Goal: Task Accomplishment & Management: Complete application form

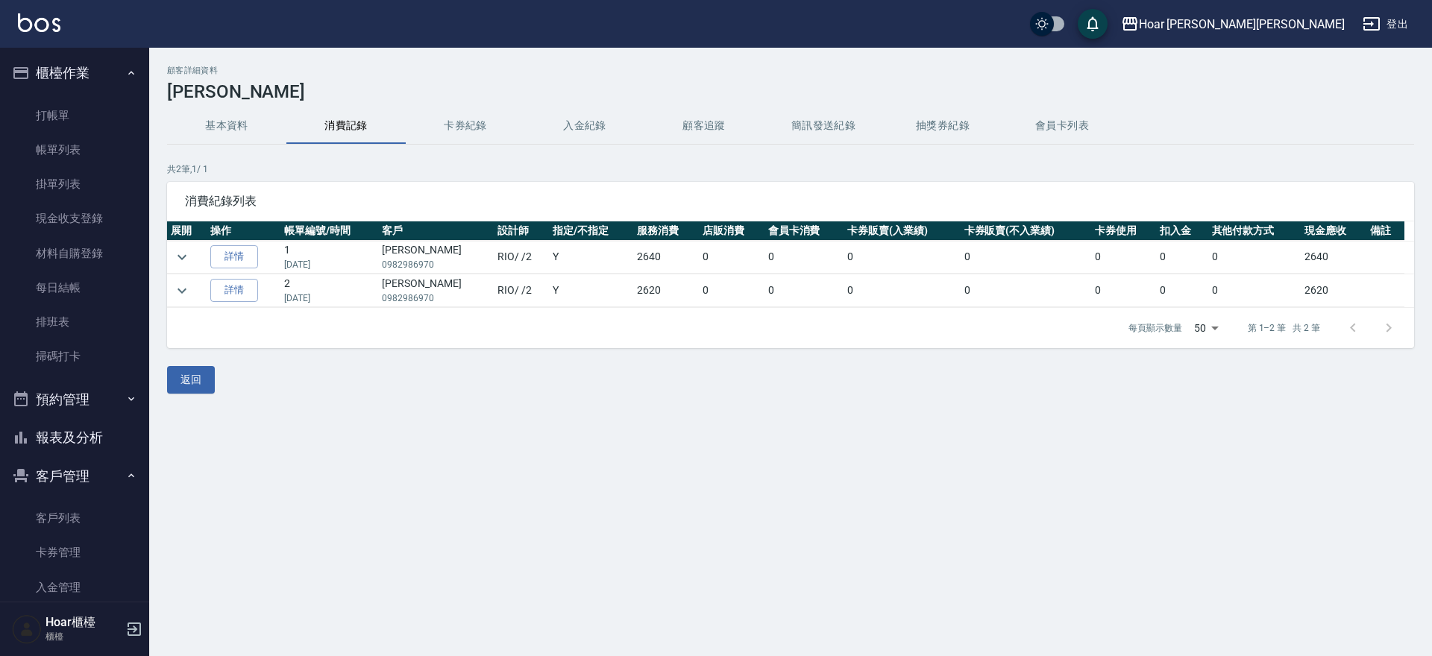
click at [74, 115] on link "打帳單" at bounding box center [74, 115] width 137 height 34
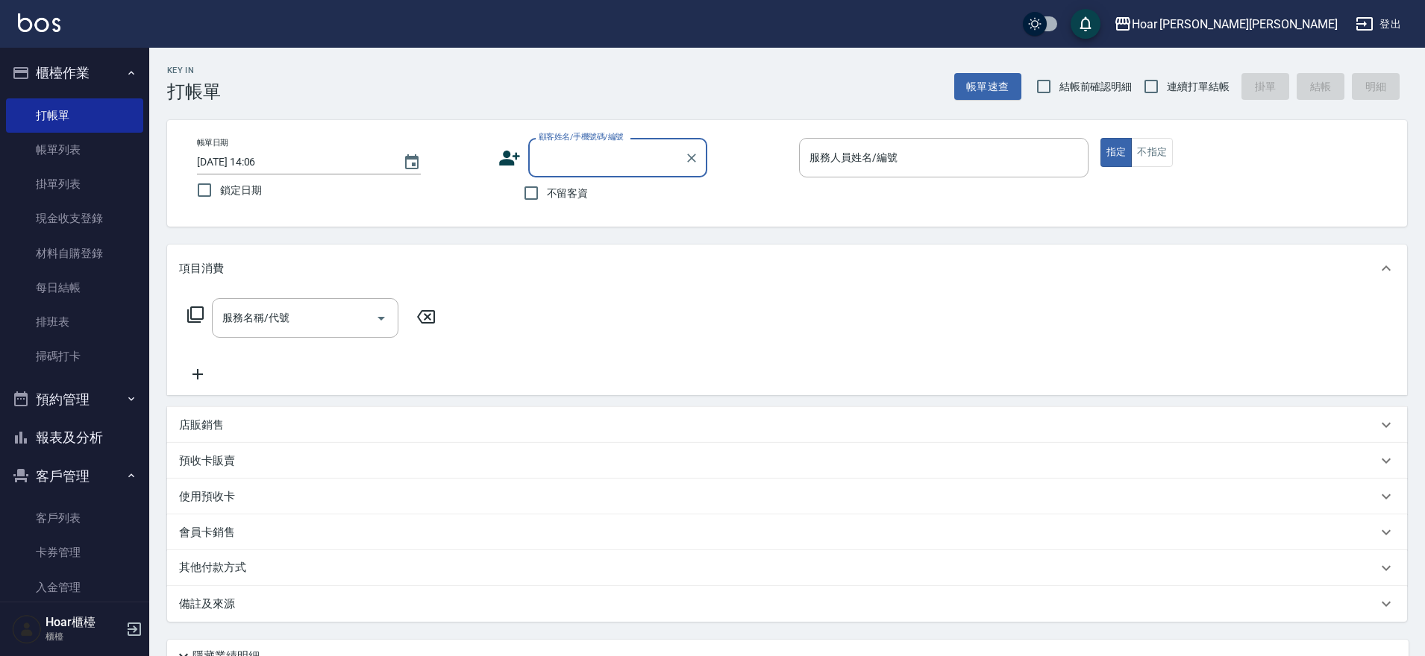
click at [627, 175] on div "顧客姓名/手機號碼/編號" at bounding box center [617, 158] width 179 height 40
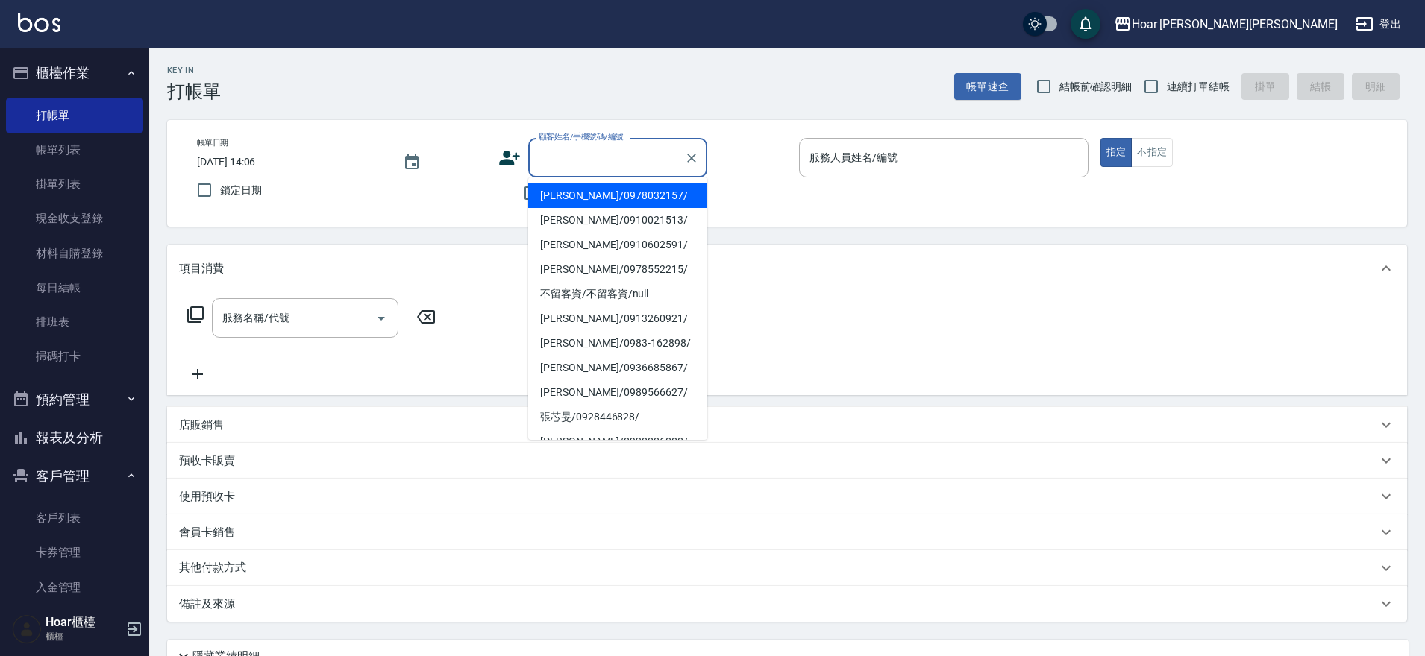
click at [615, 195] on li "[PERSON_NAME]/0978032157/" at bounding box center [617, 195] width 179 height 25
type input "[PERSON_NAME]/0978032157/"
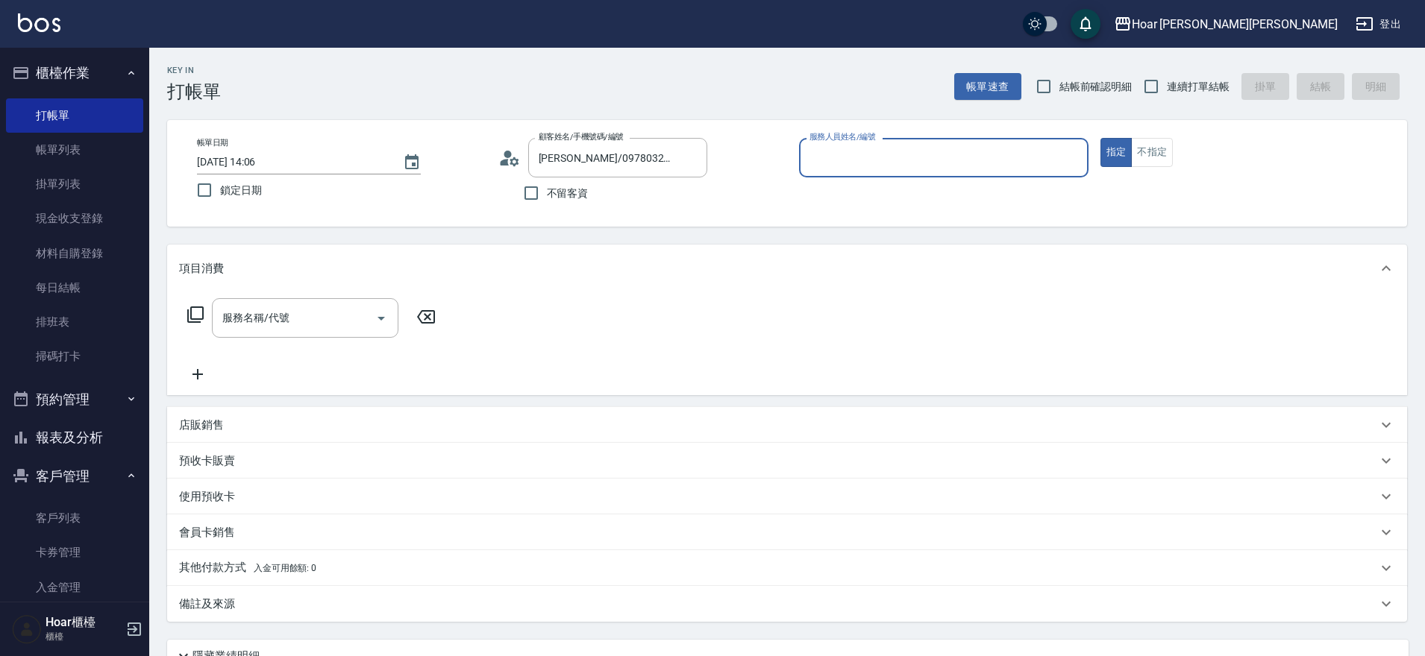
type input "Shami-3"
click at [293, 333] on div "服務名稱/代號" at bounding box center [305, 318] width 186 height 40
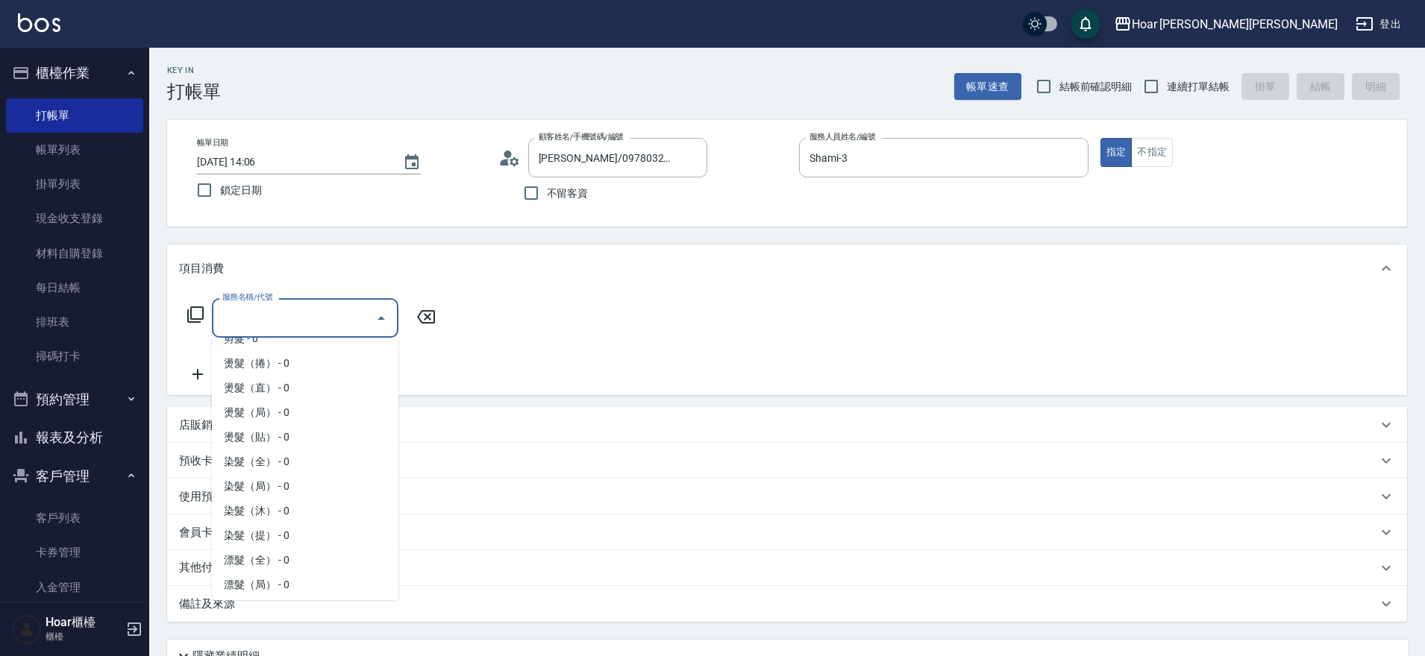
scroll to position [227, 0]
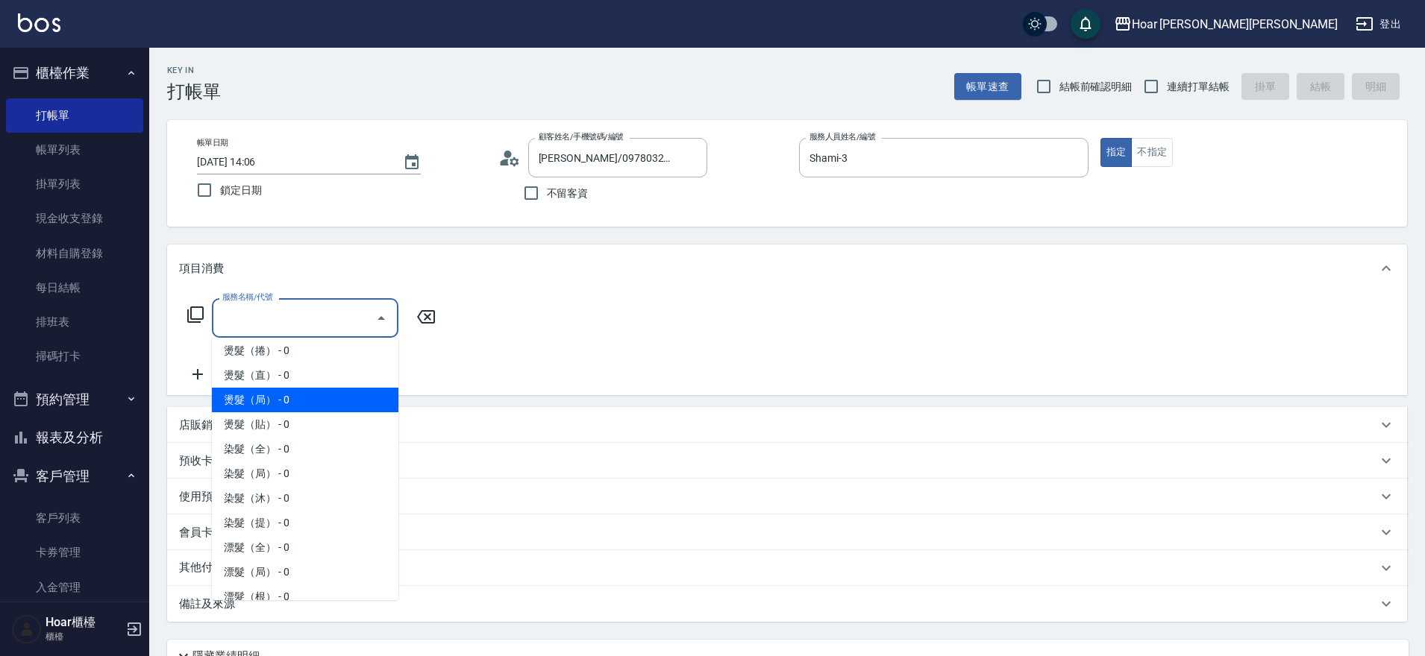
click at [254, 401] on span "燙髮（局） - 0" at bounding box center [305, 400] width 186 height 25
type input "燙髮（局）(303)"
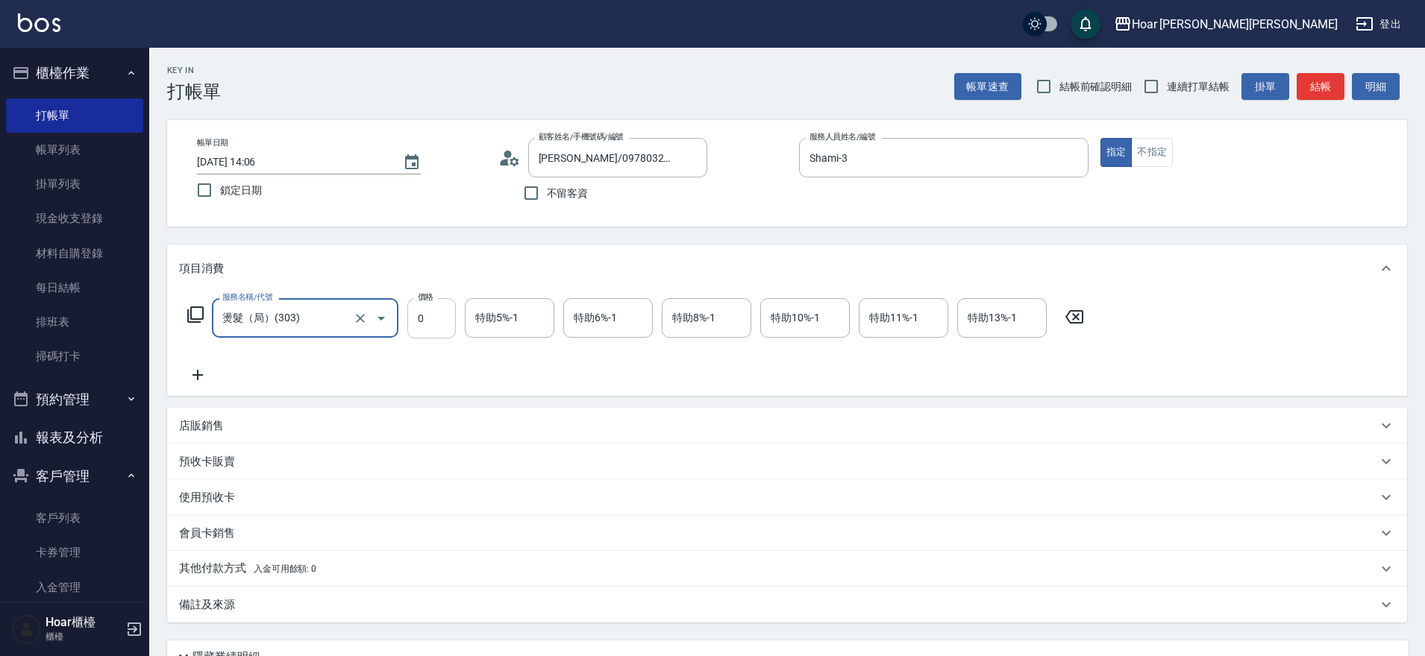
click at [433, 317] on input "0" at bounding box center [431, 318] width 48 height 40
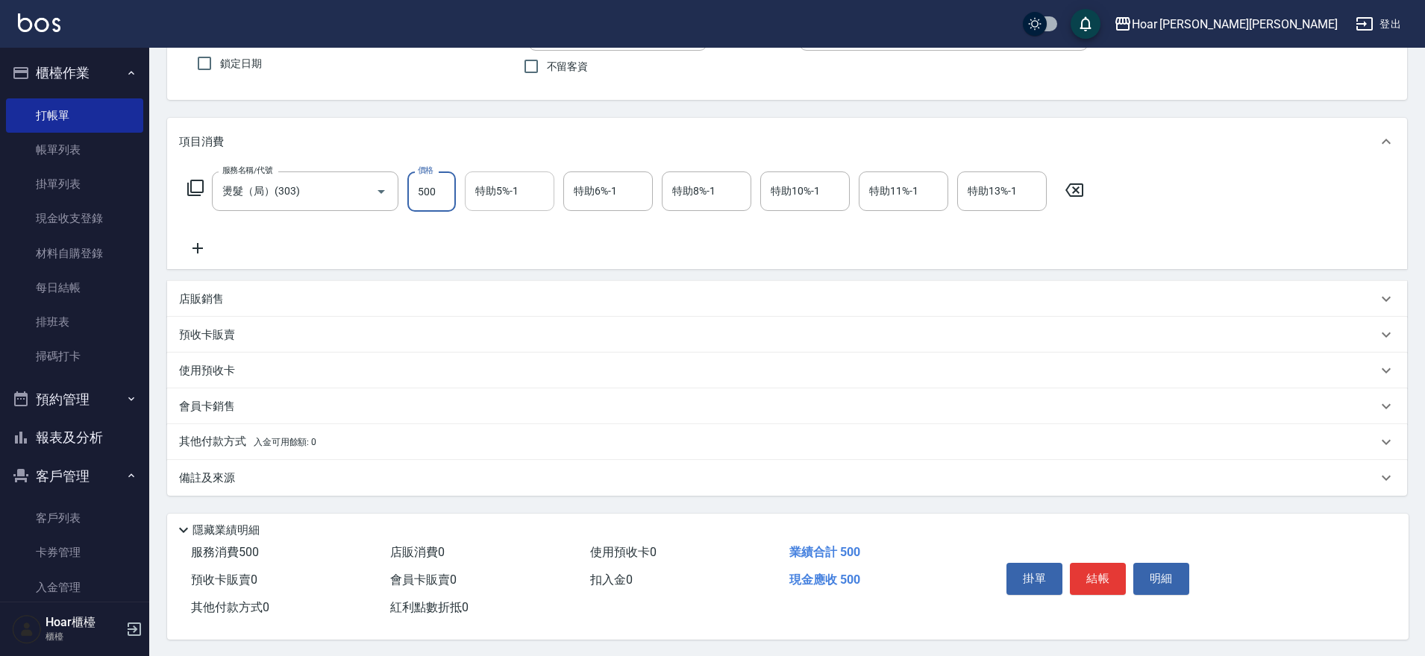
scroll to position [135, 0]
type input "500"
click at [1090, 565] on button "結帳" at bounding box center [1098, 577] width 56 height 31
